Goal: Obtain resource: Obtain resource

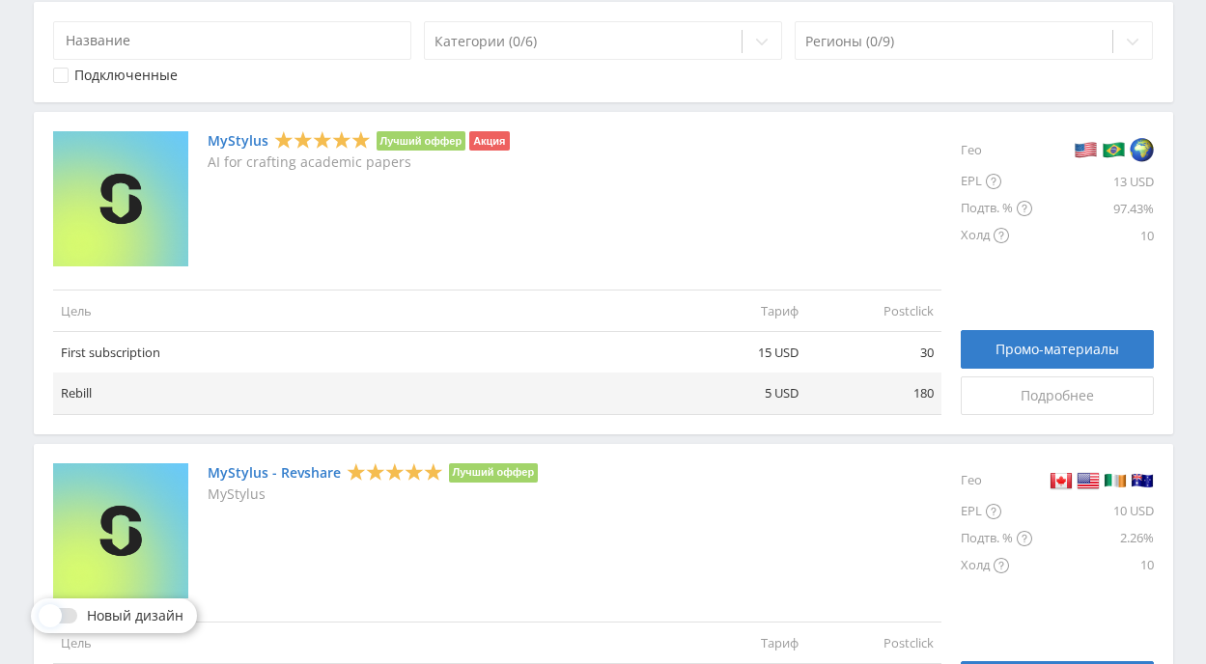
scroll to position [410, 0]
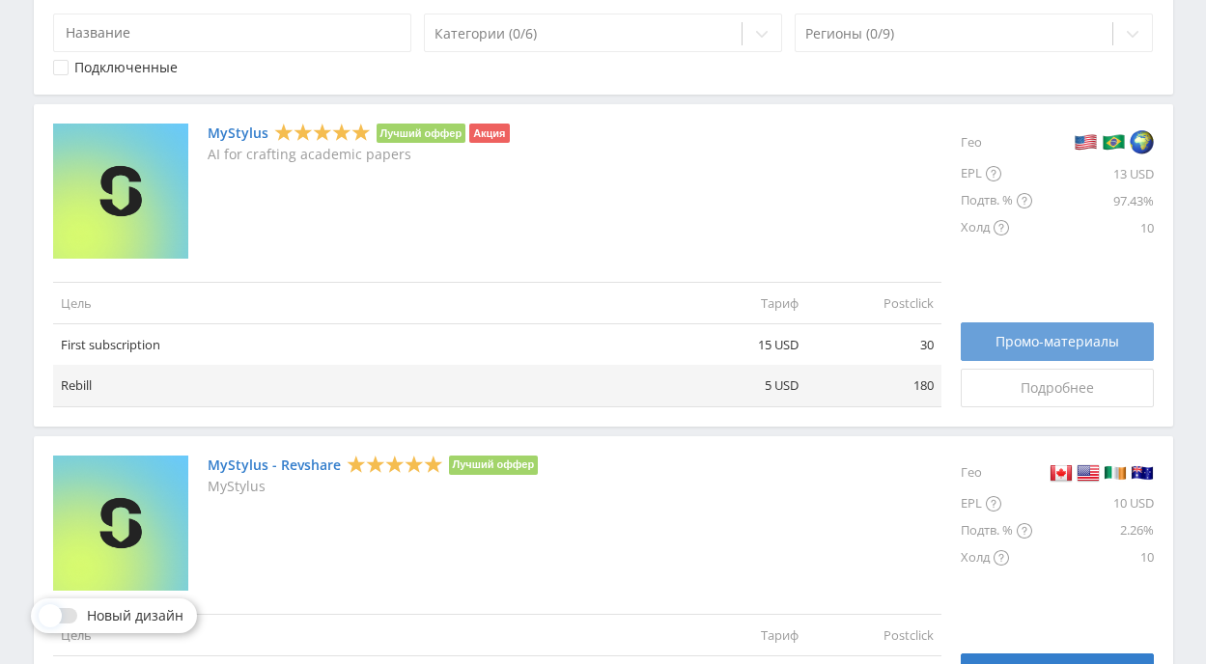
click at [1078, 336] on span "Промо-материалы" at bounding box center [1058, 341] width 124 height 15
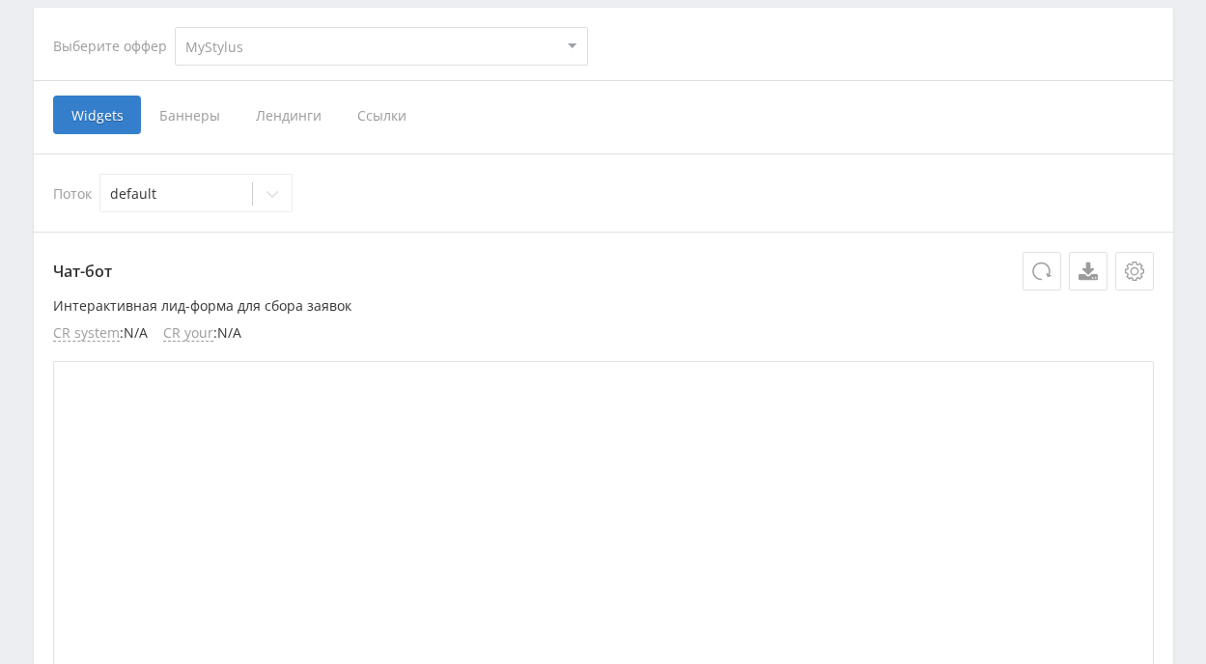
scroll to position [432, 0]
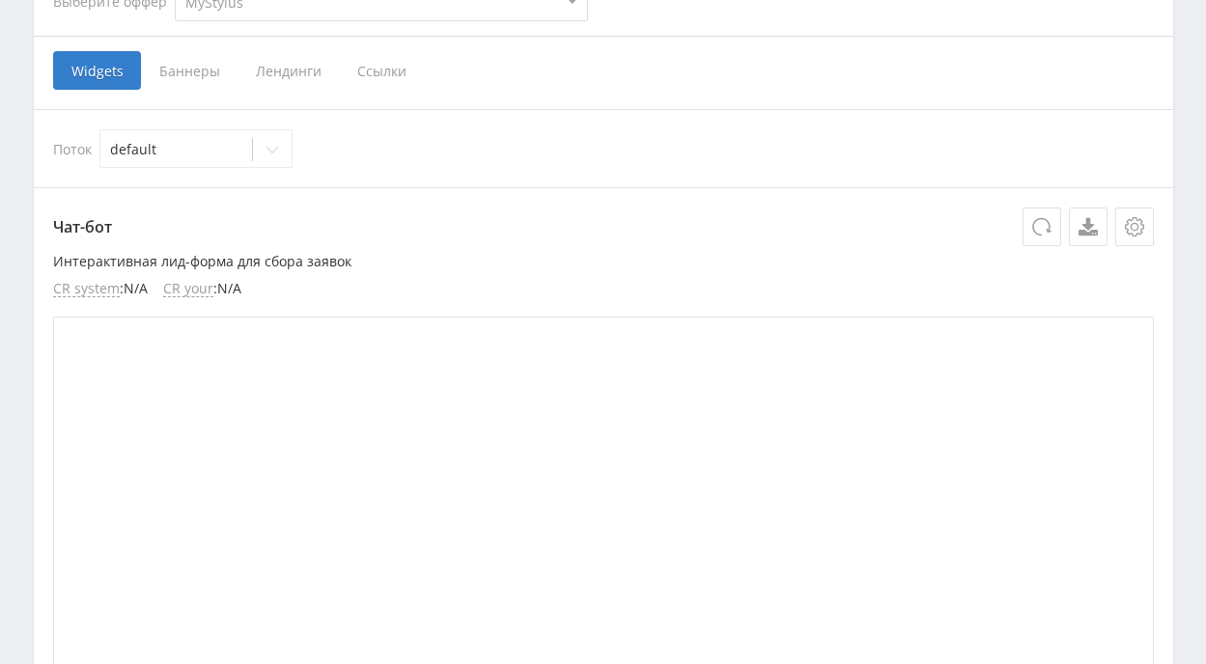
click at [369, 71] on span "Ссылки" at bounding box center [382, 70] width 86 height 39
click at [0, 0] on input "Ссылки" at bounding box center [0, 0] width 0 height 0
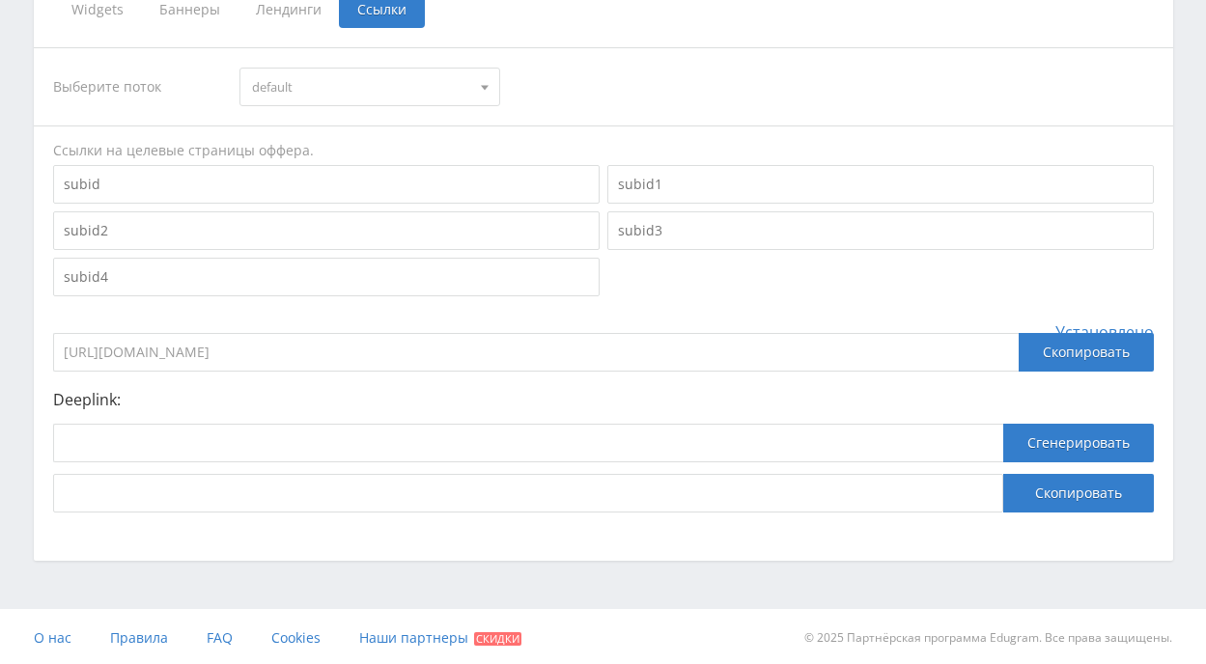
scroll to position [496, 0]
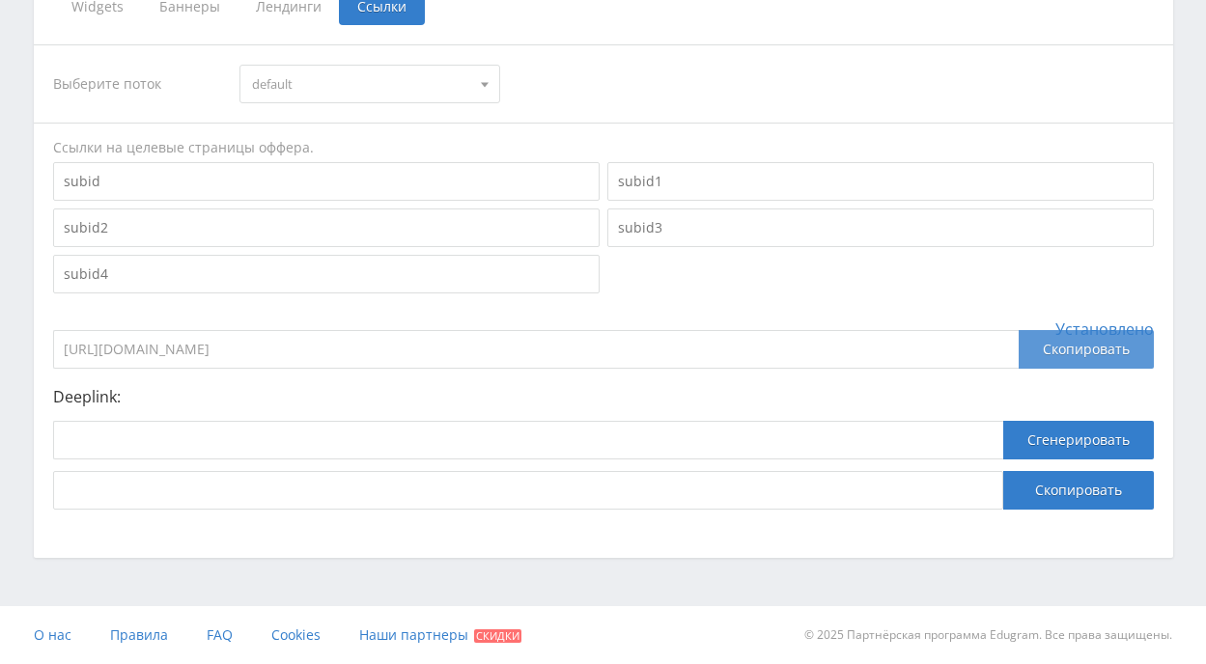
click at [1119, 350] on div "Скопировать" at bounding box center [1086, 349] width 135 height 39
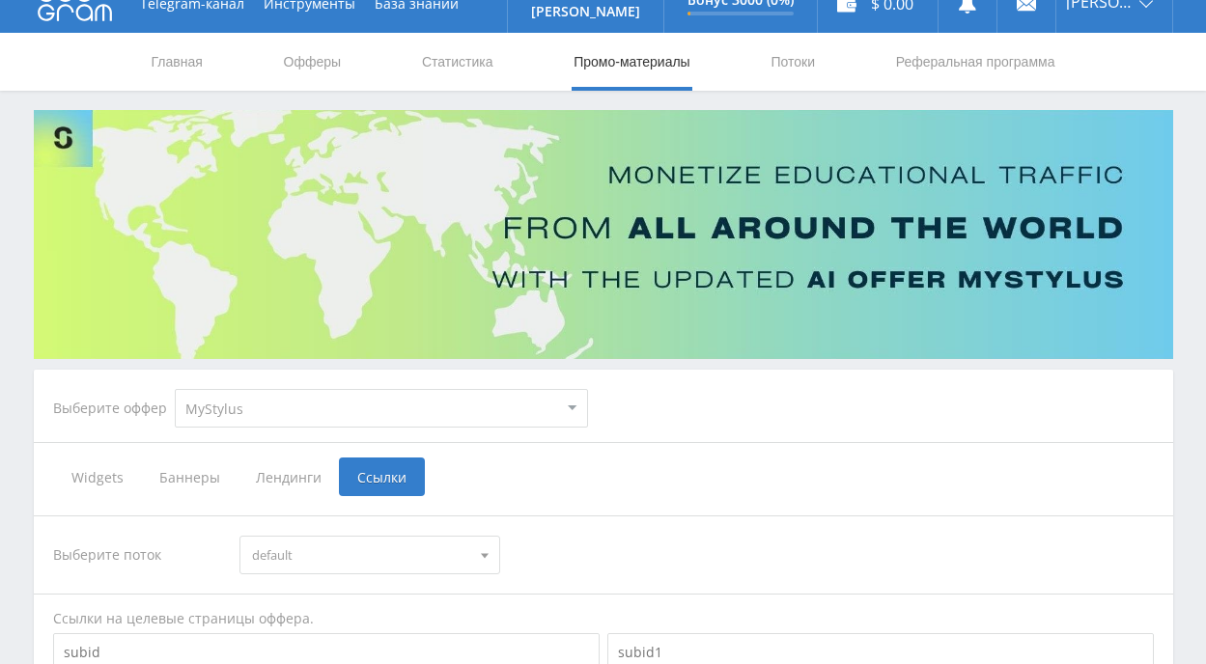
scroll to position [0, 0]
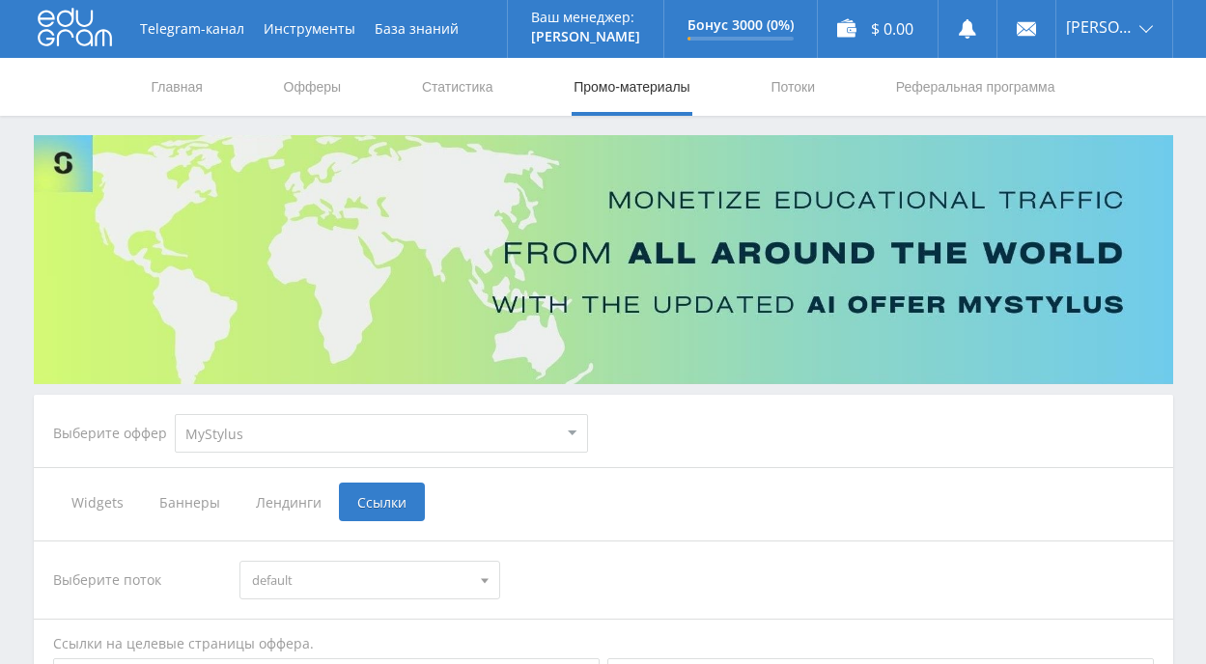
click at [595, 89] on link "Промо-материалы" at bounding box center [632, 87] width 120 height 58
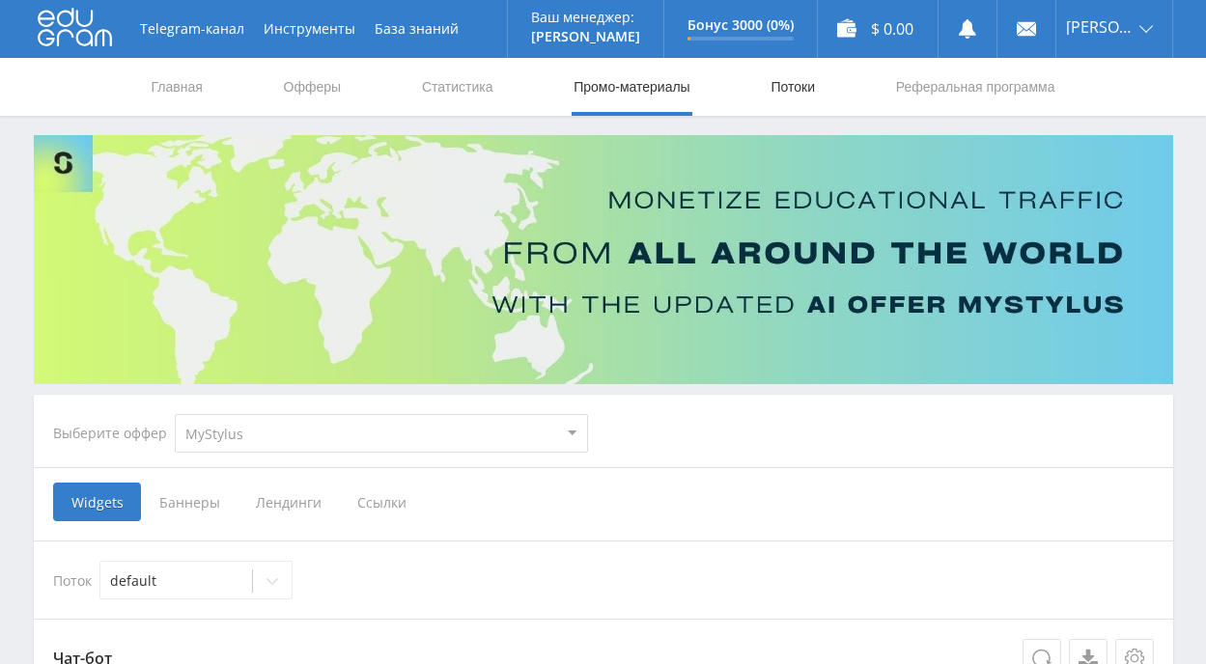
click at [793, 84] on link "Потоки" at bounding box center [793, 87] width 48 height 58
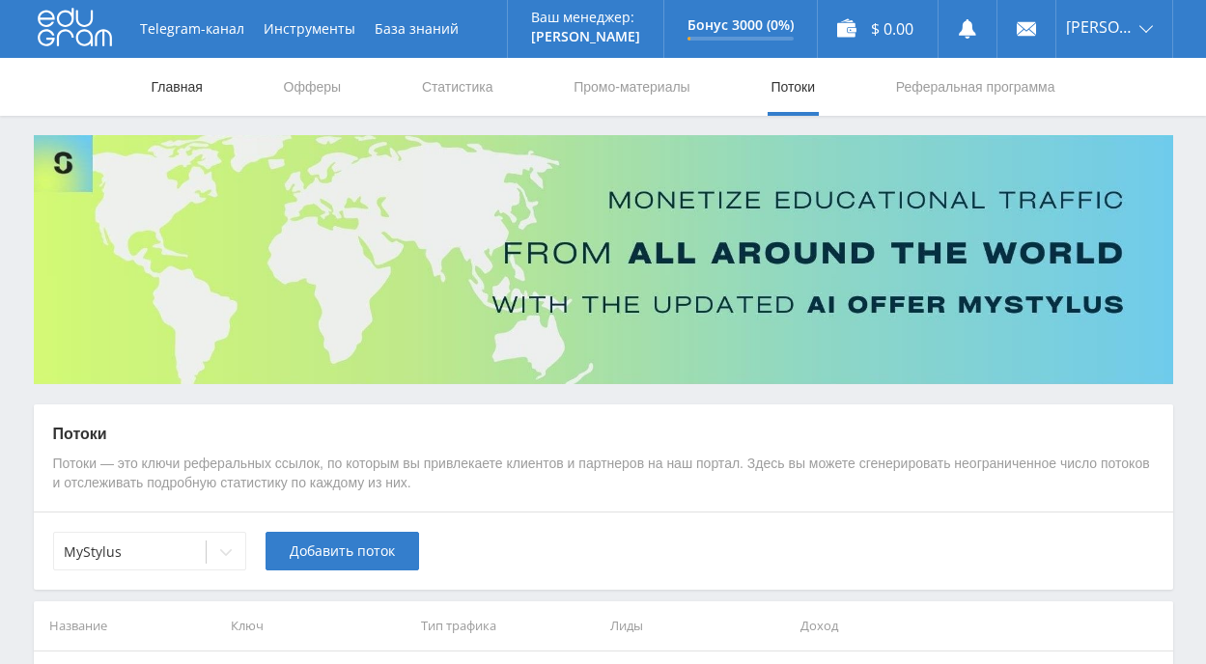
click at [182, 85] on link "Главная" at bounding box center [177, 87] width 55 height 58
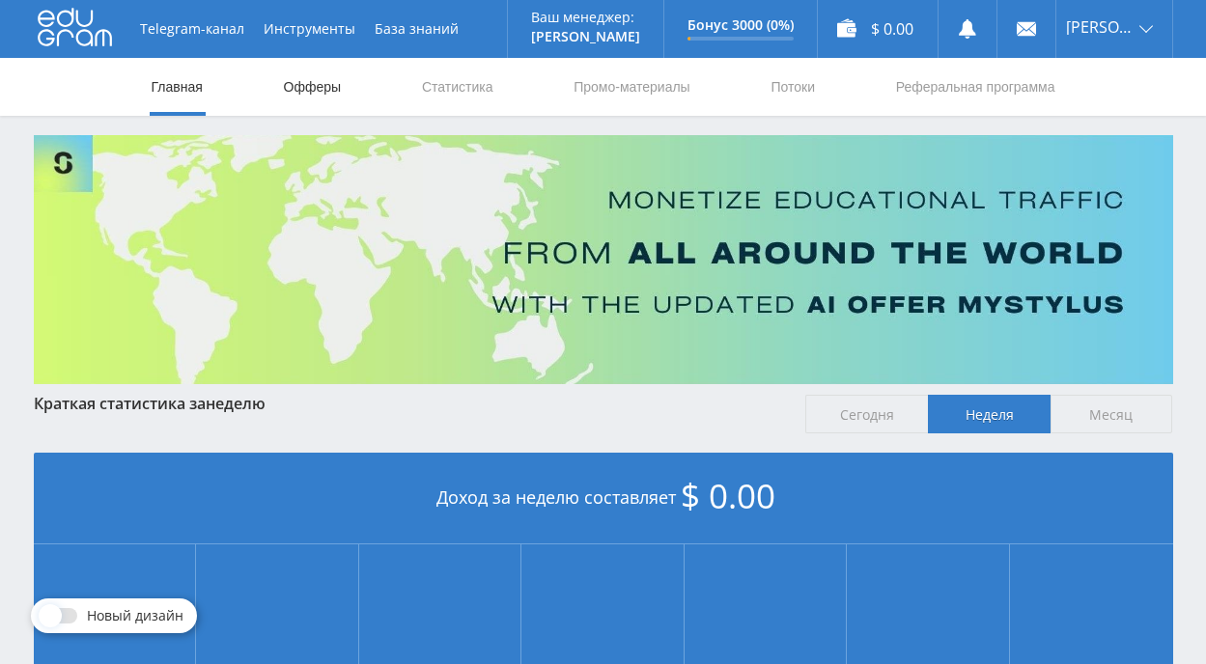
click at [304, 86] on link "Офферы" at bounding box center [313, 87] width 62 height 58
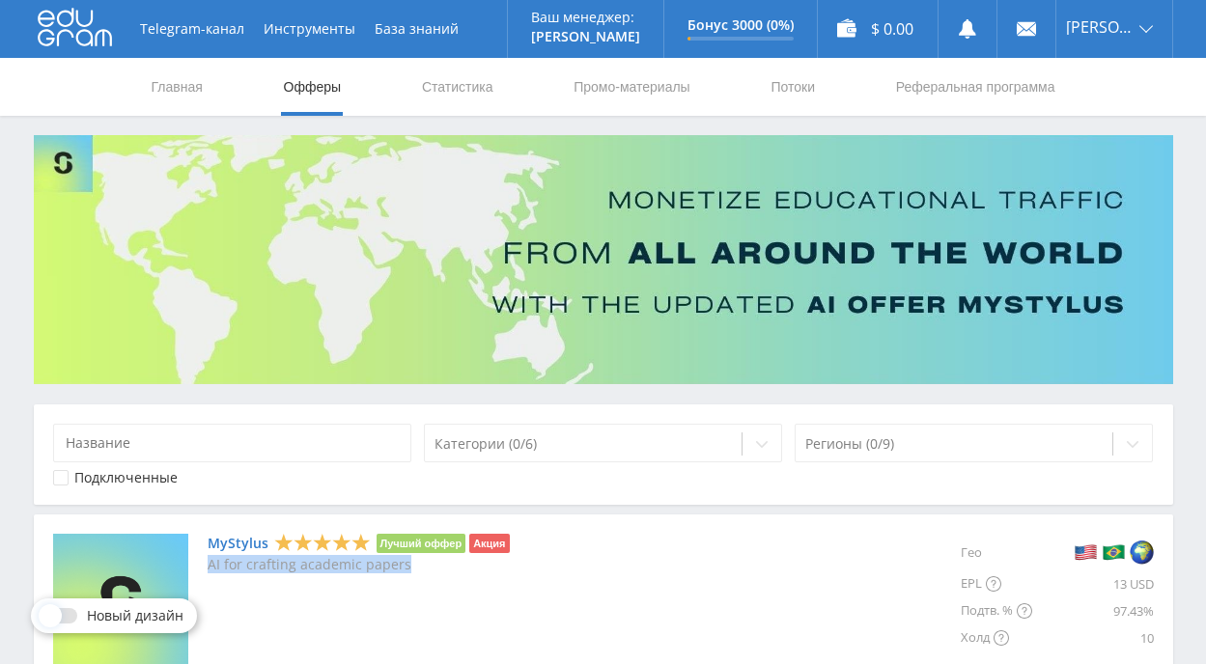
drag, startPoint x: 207, startPoint y: 565, endPoint x: 418, endPoint y: 576, distance: 211.7
click at [418, 576] on div "MyStylus Лучший оффер Акция AI for crafting academic papers" at bounding box center [359, 601] width 302 height 135
copy p "AI for crafting academic papers"
